Goal: Task Accomplishment & Management: Manage account settings

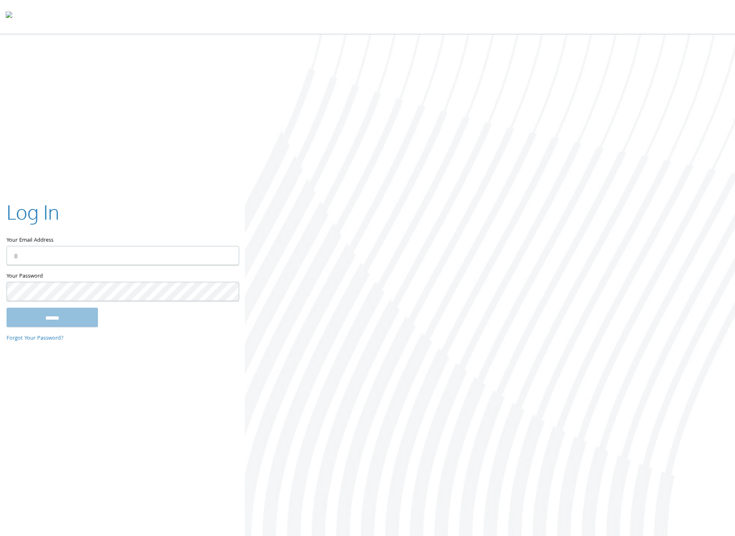
type input "**********"
click at [51, 318] on input "******" at bounding box center [52, 317] width 91 height 20
type input "**********"
click at [65, 318] on input "******" at bounding box center [52, 317] width 91 height 20
